Goal: Navigation & Orientation: Understand site structure

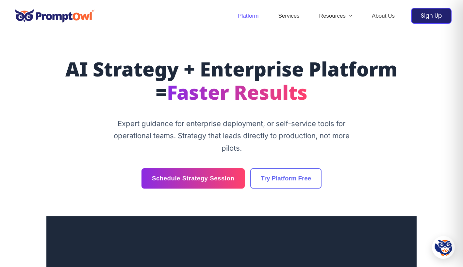
click at [254, 12] on link "Platform" at bounding box center [248, 16] width 40 height 23
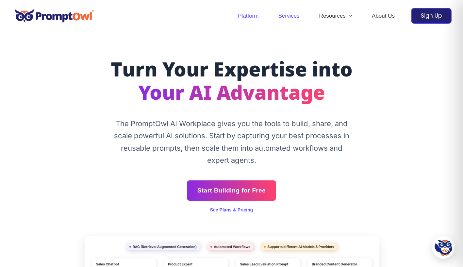
click at [294, 15] on link "Services" at bounding box center [288, 16] width 41 height 23
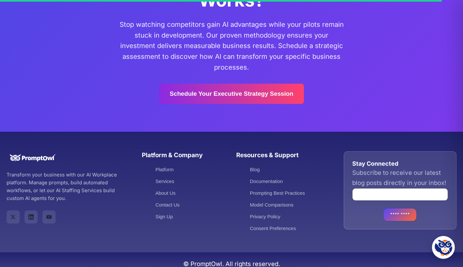
scroll to position [1583, 0]
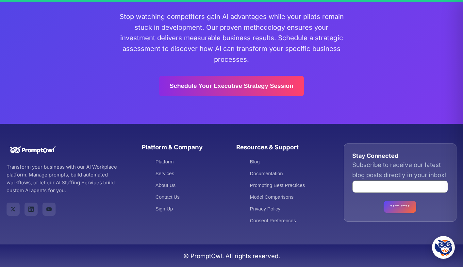
click at [176, 186] on li "About Us" at bounding box center [189, 185] width 68 height 8
click at [169, 185] on link "About Us" at bounding box center [167, 185] width 24 height 6
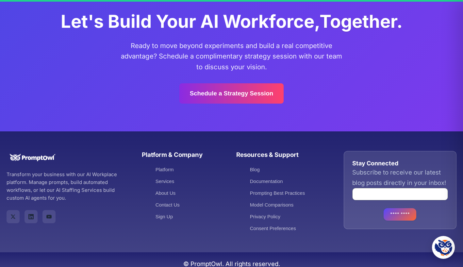
scroll to position [1802, 0]
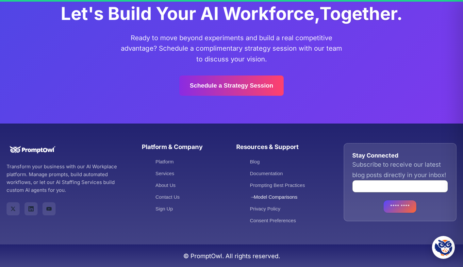
click at [277, 197] on link "Model Comparisons" at bounding box center [273, 197] width 47 height 6
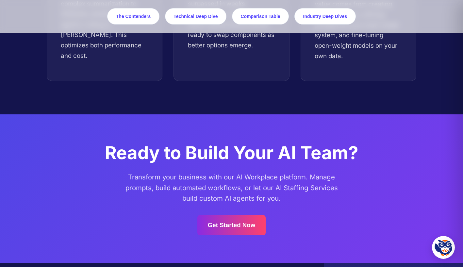
scroll to position [4065, 0]
